Goal: Leave review/rating: Leave review/rating

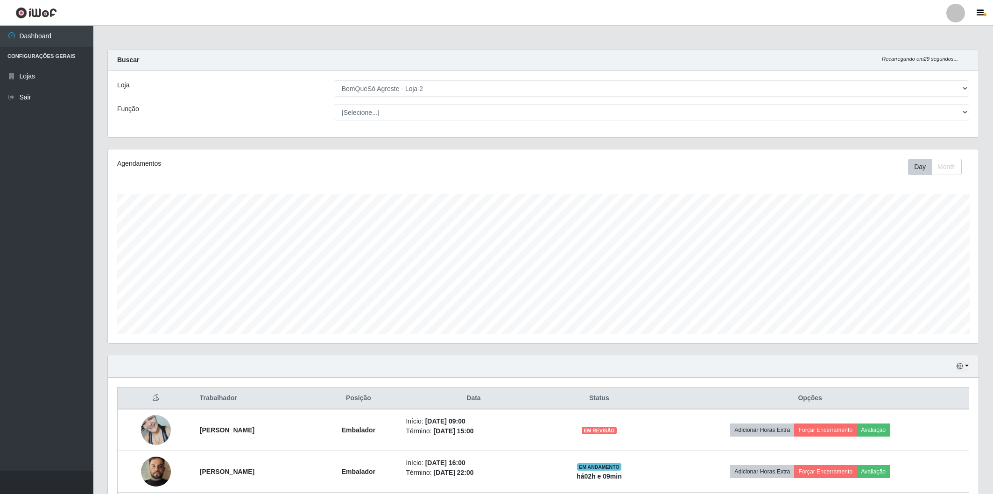
select select "214"
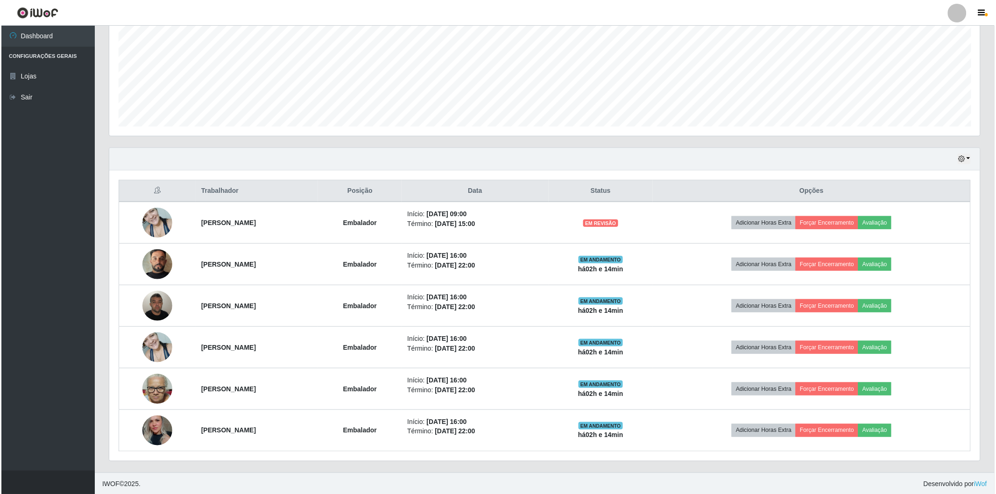
scroll to position [209, 0]
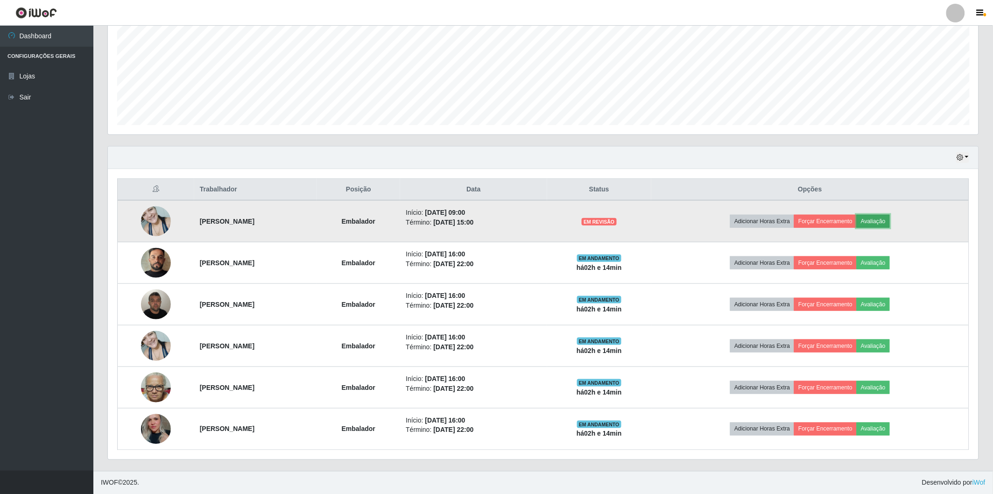
click at [882, 221] on button "Avaliação" at bounding box center [873, 221] width 33 height 13
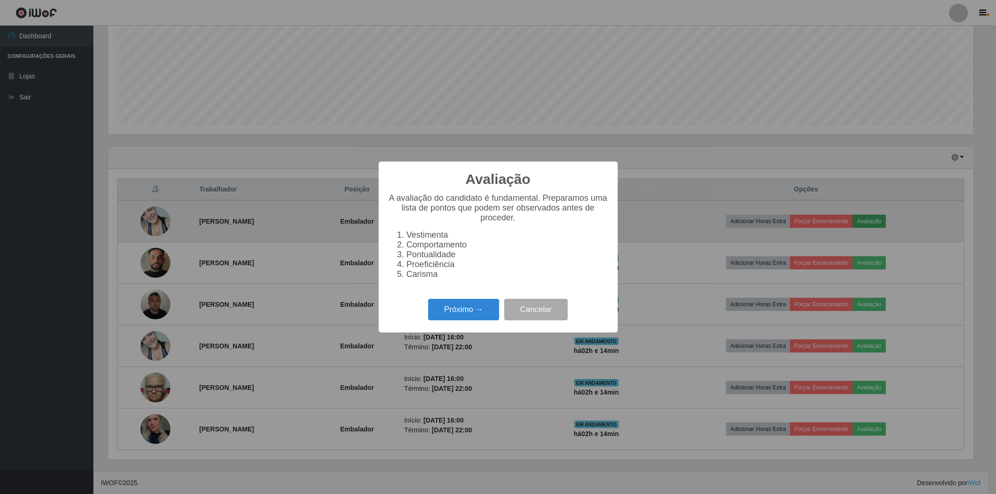
scroll to position [193, 865]
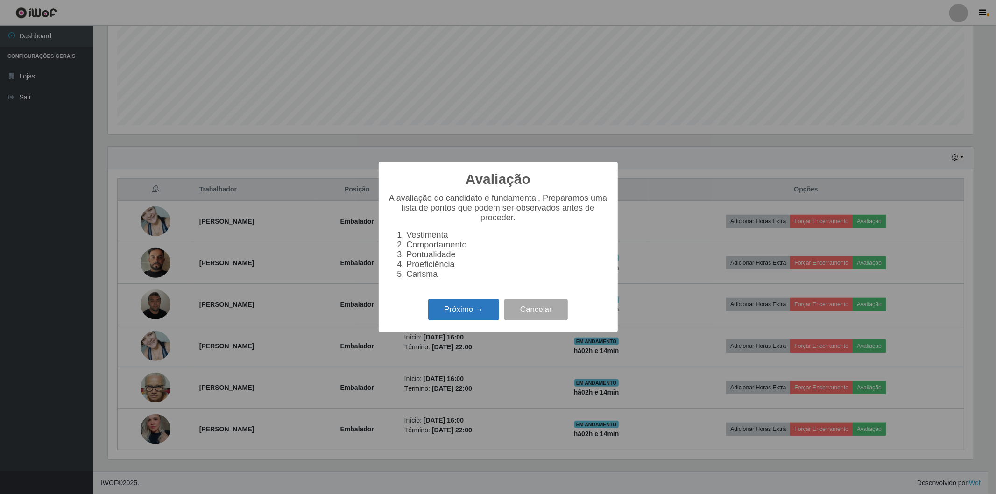
click at [467, 306] on button "Próximo →" at bounding box center [463, 310] width 71 height 22
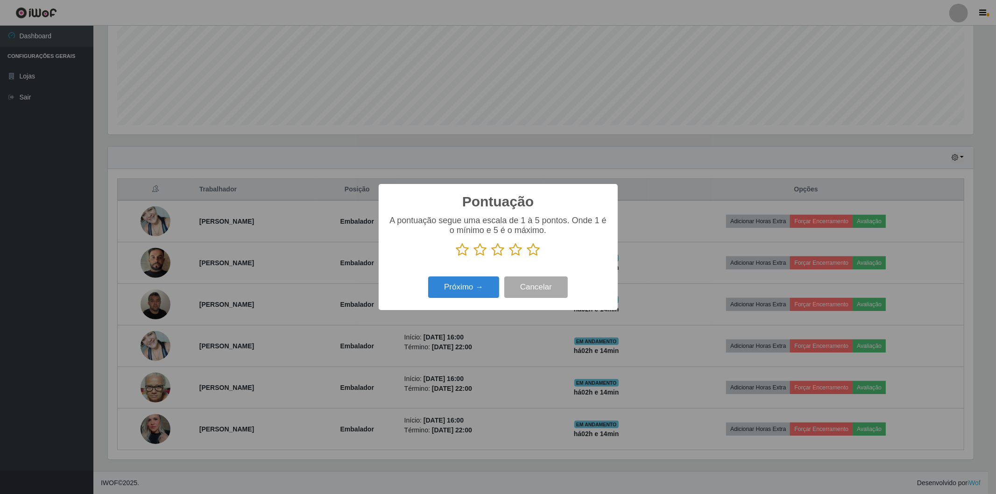
click at [531, 251] on icon at bounding box center [533, 250] width 13 height 14
click at [527, 257] on input "radio" at bounding box center [527, 257] width 0 height 0
click at [463, 291] on button "Próximo →" at bounding box center [463, 287] width 71 height 22
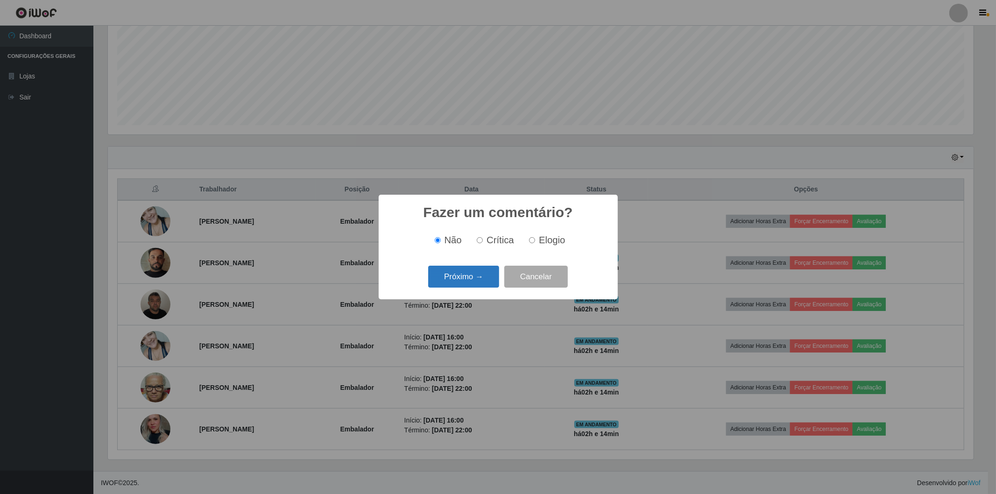
click at [477, 283] on button "Próximo →" at bounding box center [463, 277] width 71 height 22
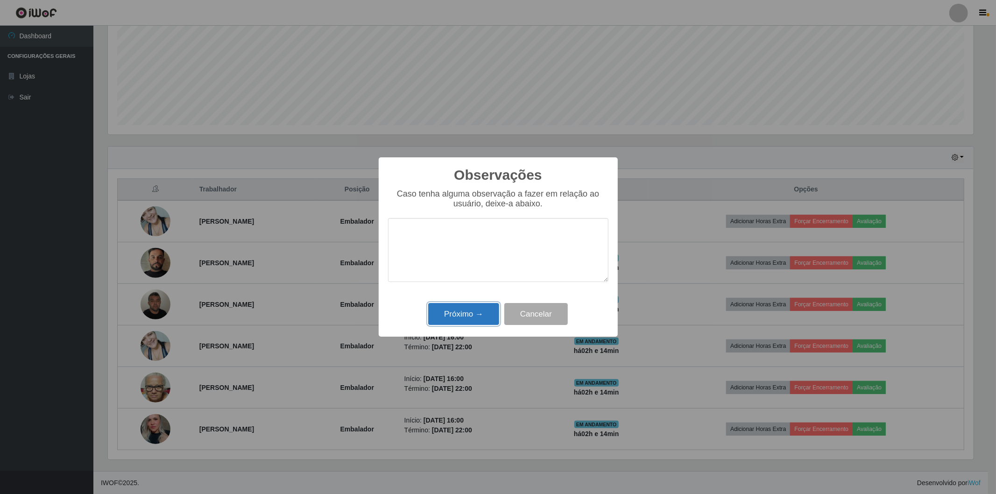
click at [478, 321] on button "Próximo →" at bounding box center [463, 314] width 71 height 22
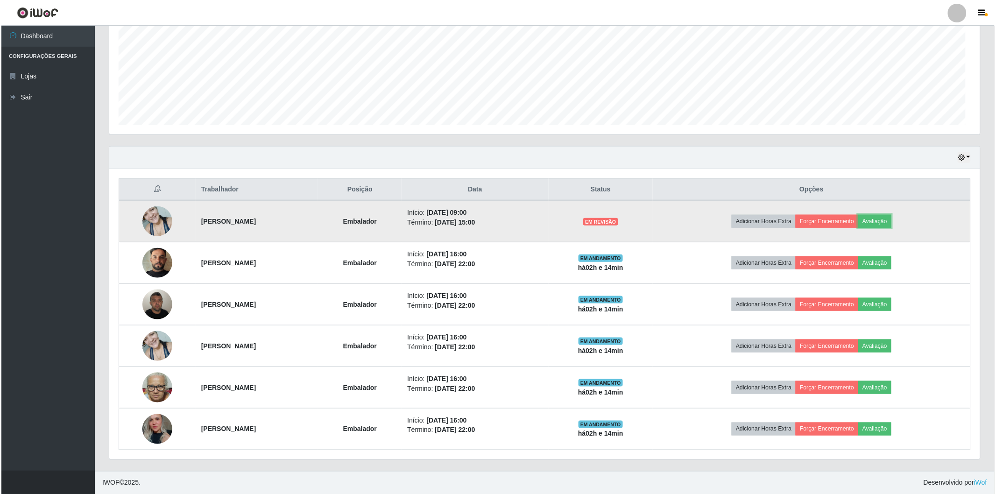
scroll to position [193, 871]
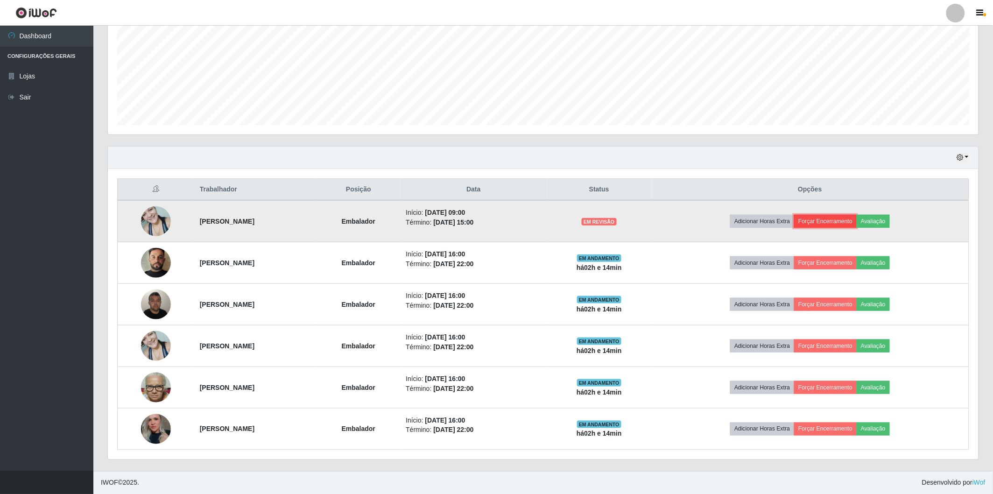
click at [857, 217] on button "Forçar Encerramento" at bounding box center [825, 221] width 63 height 13
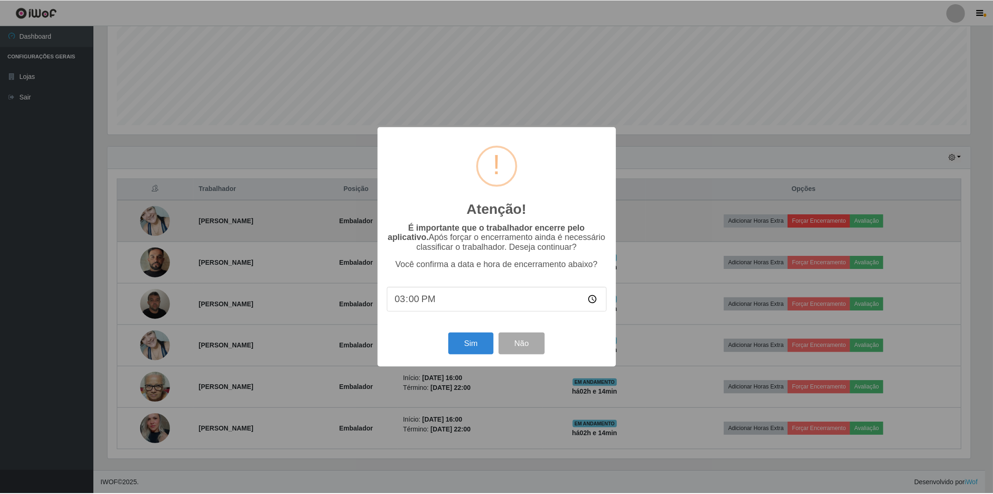
scroll to position [193, 865]
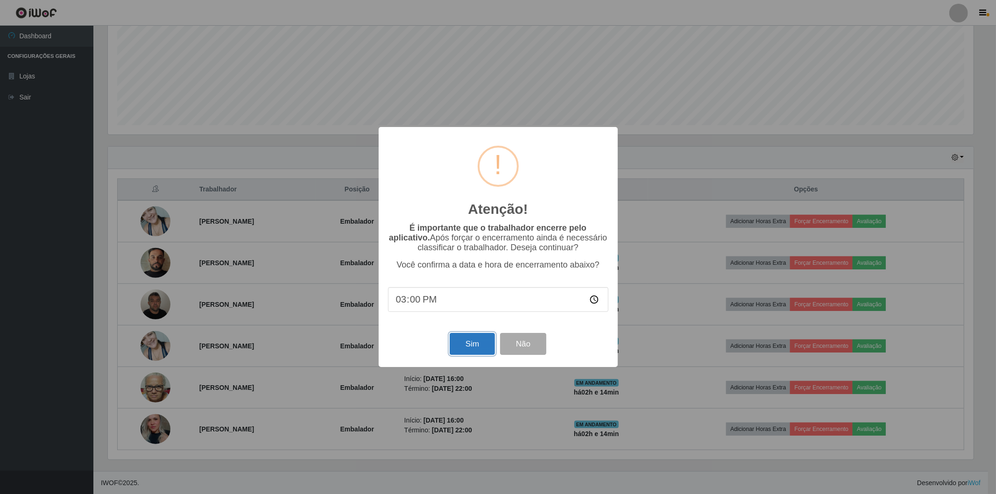
click at [466, 347] on button "Sim" at bounding box center [472, 344] width 45 height 22
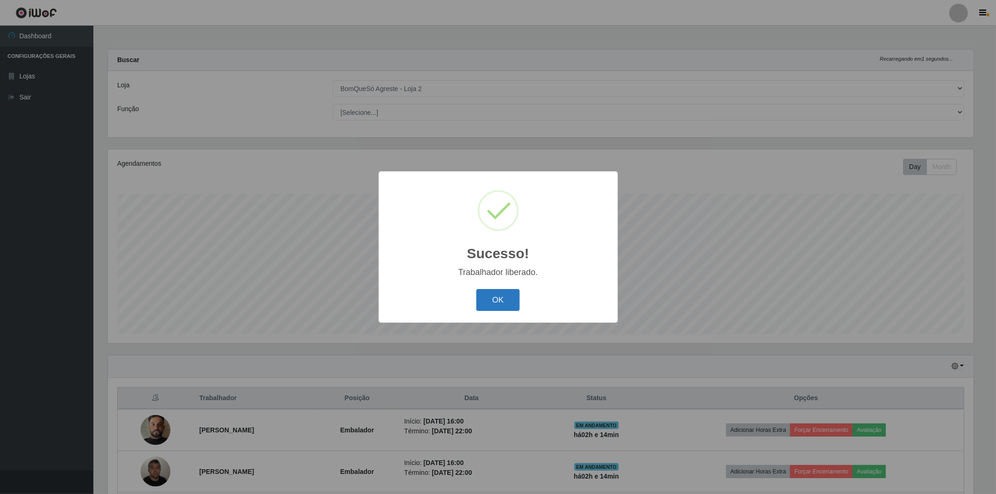
click at [496, 296] on button "OK" at bounding box center [497, 300] width 43 height 22
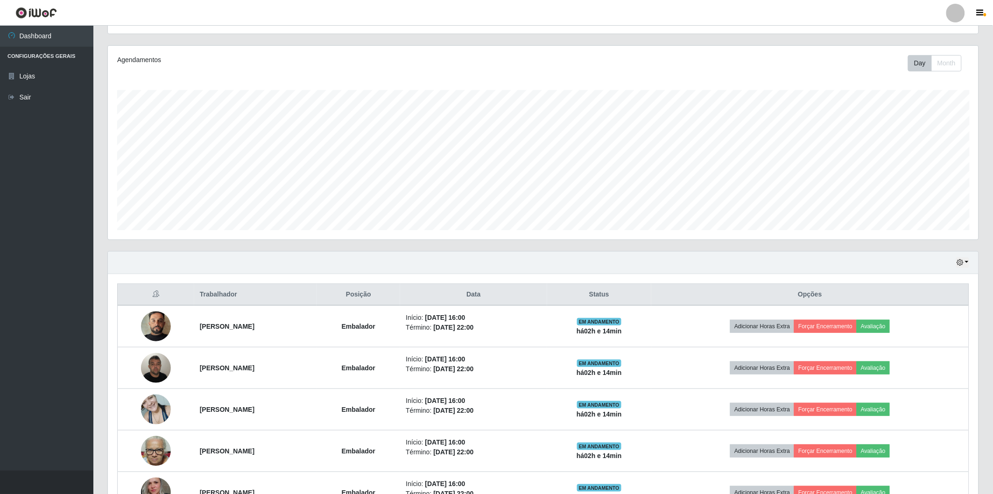
scroll to position [155, 0]
